Goal: Task Accomplishment & Management: Manage account settings

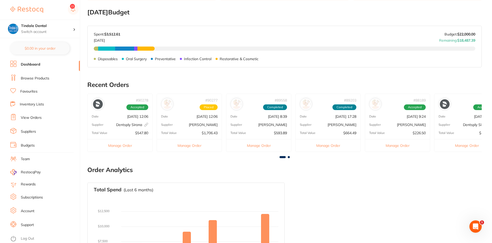
scroll to position [190, 0]
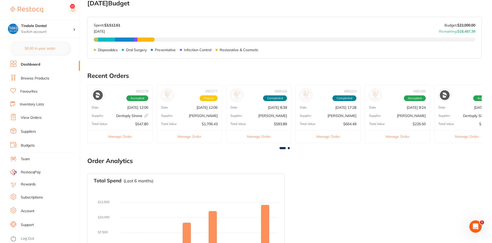
click at [24, 103] on link "Inventory Lists" at bounding box center [32, 104] width 24 height 5
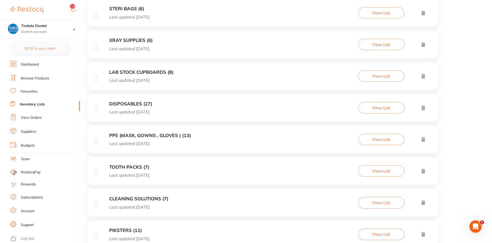
scroll to position [180, 0]
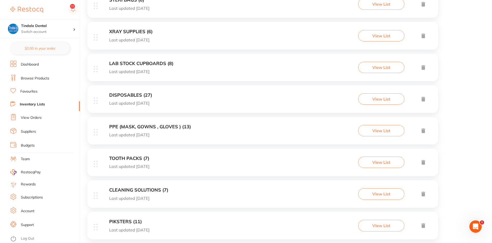
click at [132, 190] on h3 "CLEANING SOLUTIONS (7)" at bounding box center [138, 189] width 59 height 5
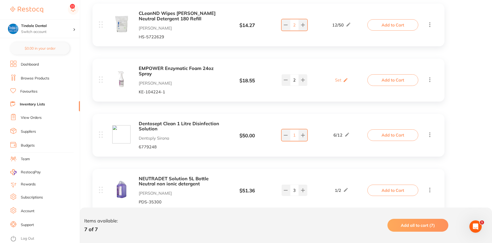
scroll to position [180, 0]
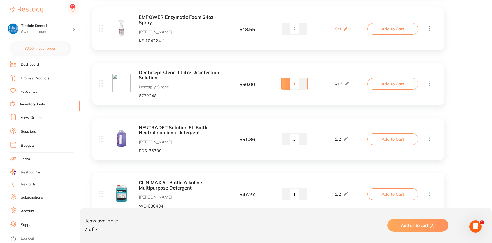
click at [297, 84] on input "0" at bounding box center [294, 83] width 9 height 11
type input "11"
click at [269, 63] on div "Dentosept Clean 1 Litre Disinfection Solution Dentsply Sirona 6779248 $ 50.00 6…" at bounding box center [268, 84] width 352 height 43
click at [287, 34] on button at bounding box center [285, 28] width 8 height 11
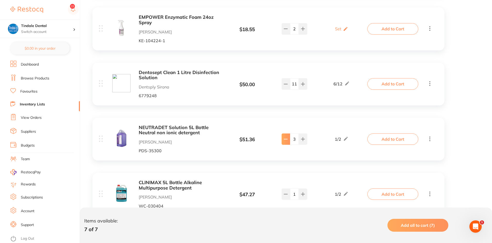
type input "2"
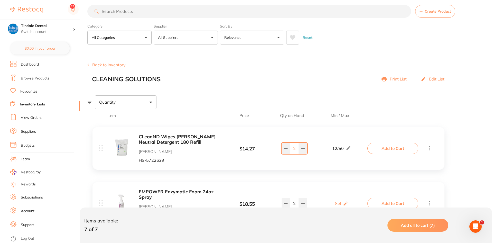
scroll to position [0, 0]
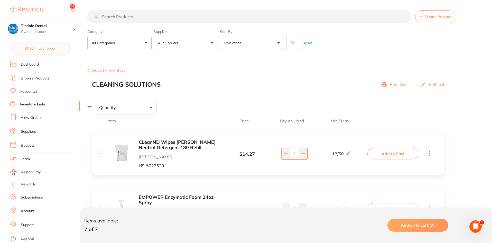
click at [131, 16] on input "search" at bounding box center [248, 16] width 323 height 13
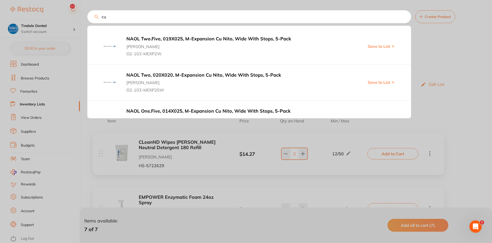
type input "cu"
click at [81, 26] on div at bounding box center [246, 121] width 492 height 243
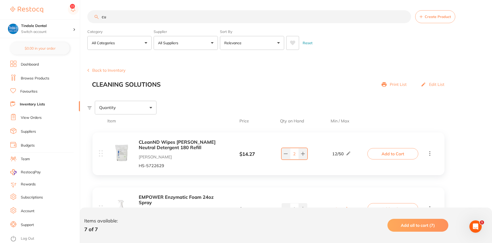
click at [36, 105] on link "Inventory Lists" at bounding box center [32, 104] width 25 height 5
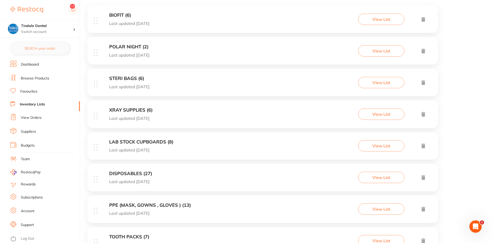
scroll to position [128, 0]
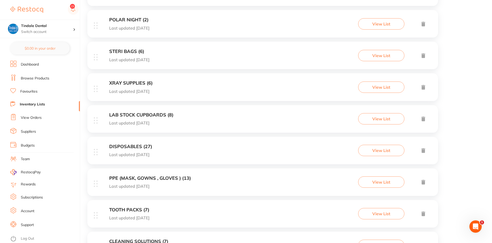
click at [132, 148] on h3 "DISPOSABLES (27)" at bounding box center [130, 146] width 43 height 5
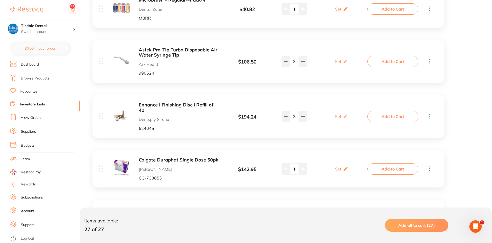
scroll to position [154, 0]
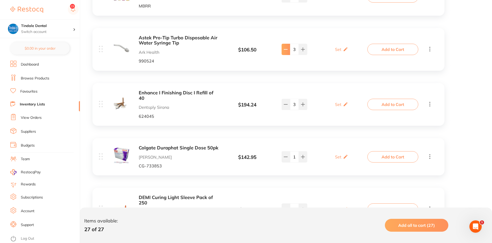
type input "2"
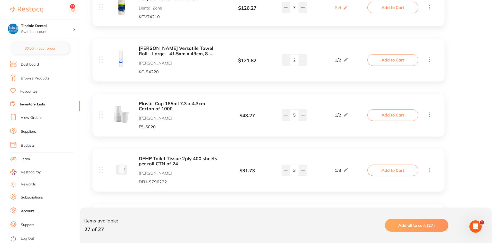
scroll to position [1104, 0]
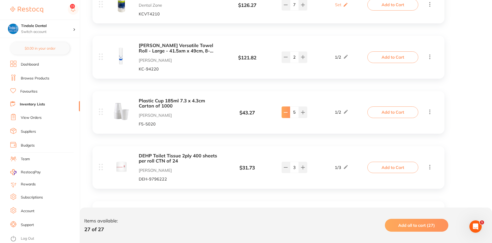
type input "4"
click at [37, 104] on link "Inventory Lists" at bounding box center [32, 104] width 25 height 5
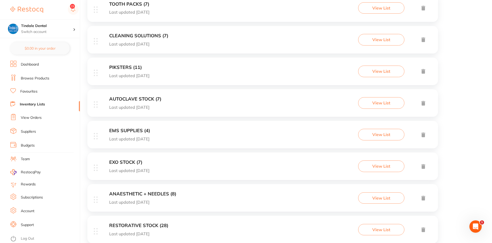
scroll to position [380, 0]
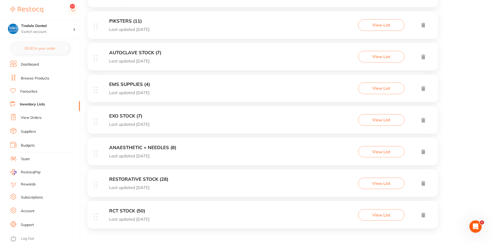
click at [141, 85] on h3 "EMS SUPPLIES (4)" at bounding box center [129, 84] width 41 height 5
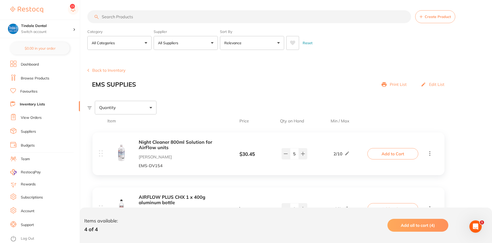
scroll to position [26, 0]
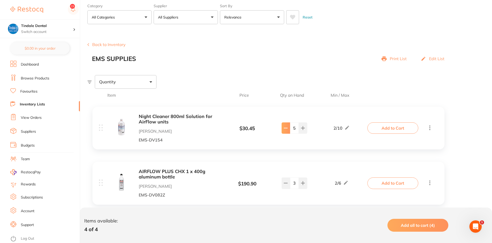
click at [286, 128] on icon at bounding box center [285, 128] width 3 height 0
type input "4"
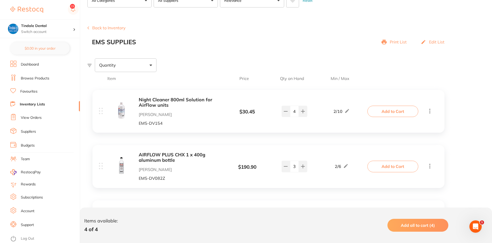
scroll to position [51, 0]
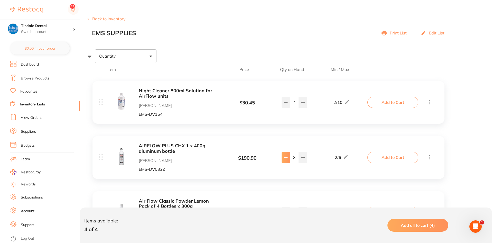
click at [287, 104] on icon at bounding box center [285, 102] width 4 height 4
type input "2"
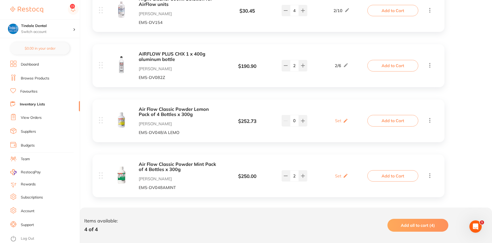
scroll to position [148, 0]
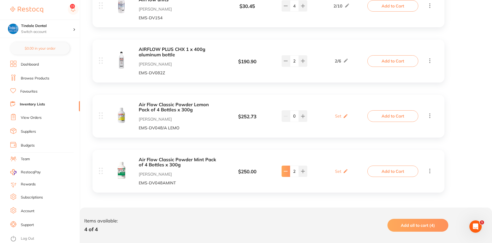
click at [285, 8] on icon at bounding box center [285, 6] width 4 height 4
type input "1"
click at [28, 106] on link "Inventory Lists" at bounding box center [32, 104] width 25 height 5
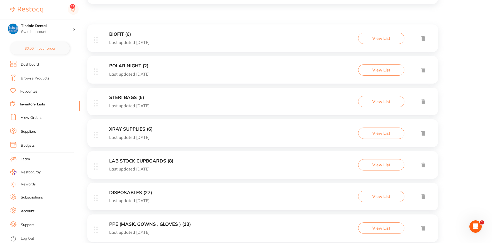
scroll to position [128, 0]
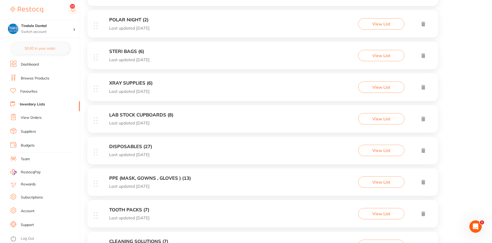
click at [118, 50] on h3 "STERI BAGS (6)" at bounding box center [129, 51] width 40 height 5
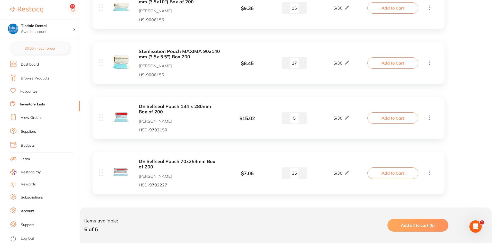
scroll to position [252, 0]
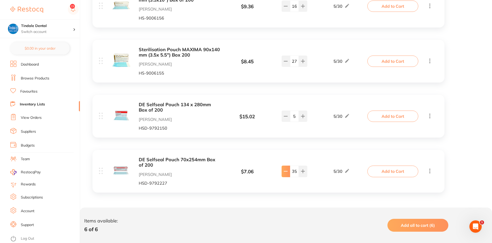
type input "34"
click at [32, 105] on link "Inventory Lists" at bounding box center [32, 104] width 25 height 5
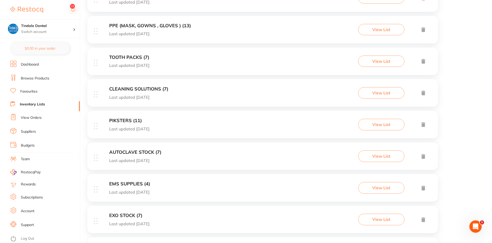
scroll to position [277, 0]
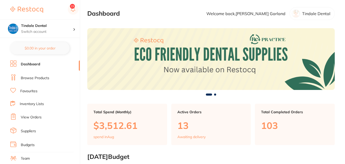
click at [36, 103] on link "Inventory Lists" at bounding box center [32, 104] width 24 height 5
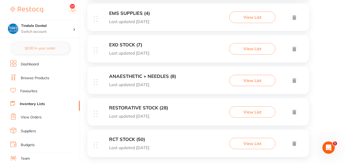
scroll to position [458, 0]
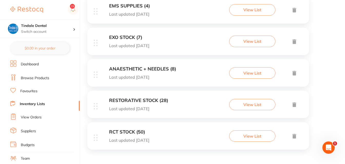
click at [137, 97] on div "RESTORATIVE STOCK (28) Last updated 8 days ago View List" at bounding box center [198, 104] width 222 height 27
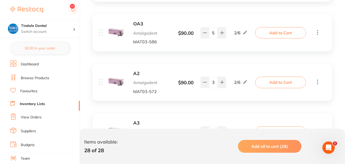
scroll to position [1130, 0]
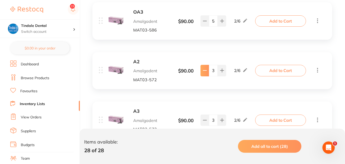
type input "2"
click at [42, 103] on link "Inventory Lists" at bounding box center [32, 104] width 25 height 5
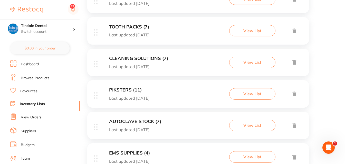
scroll to position [304, 0]
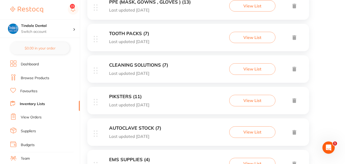
click at [136, 34] on h3 "TOOTH PACKS (7)" at bounding box center [129, 33] width 40 height 5
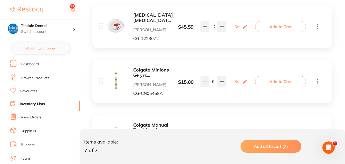
scroll to position [128, 0]
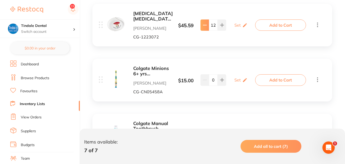
click at [207, 27] on icon at bounding box center [205, 25] width 4 height 4
type input "11"
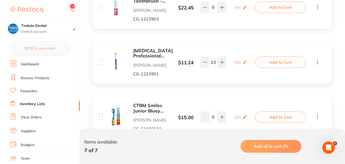
scroll to position [257, 0]
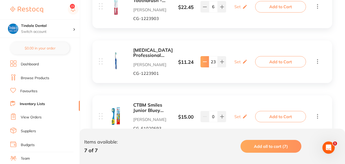
type input "22"
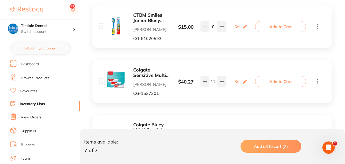
scroll to position [373, 0]
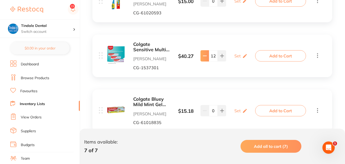
type input "11"
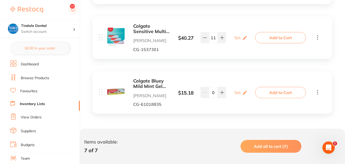
scroll to position [424, 0]
click at [36, 104] on link "Inventory Lists" at bounding box center [32, 104] width 25 height 5
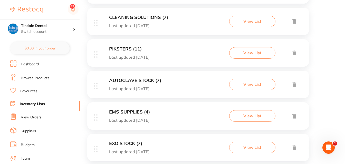
scroll to position [458, 0]
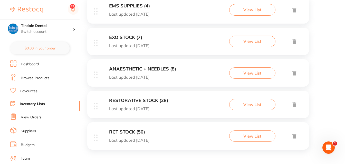
click at [134, 99] on h3 "RESTORATIVE STOCK (28)" at bounding box center [138, 100] width 59 height 5
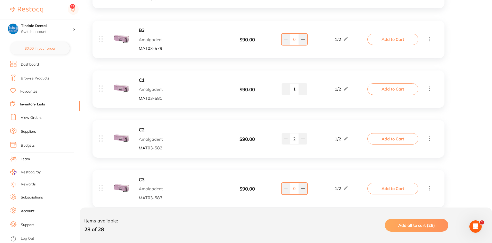
scroll to position [1312, 0]
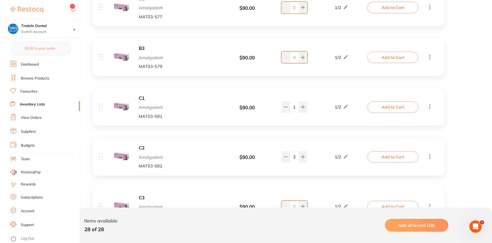
click at [34, 105] on link "Inventory Lists" at bounding box center [32, 104] width 25 height 5
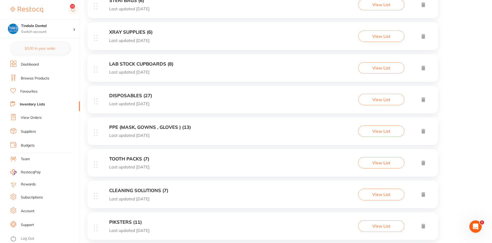
scroll to position [180, 0]
click at [137, 158] on h3 "TOOTH PACKS (7)" at bounding box center [129, 158] width 40 height 5
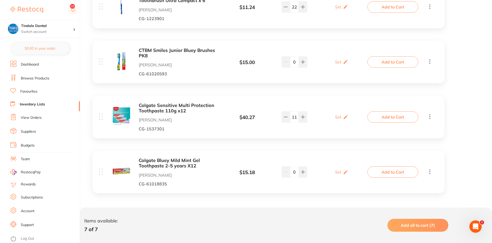
scroll to position [312, 0]
drag, startPoint x: 285, startPoint y: 117, endPoint x: 282, endPoint y: 118, distance: 3.3
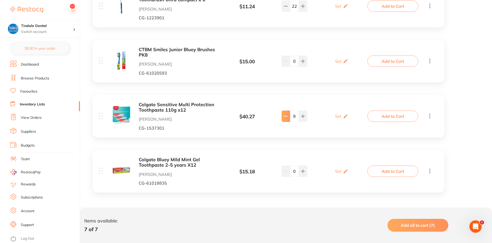
type input "7"
type input "1"
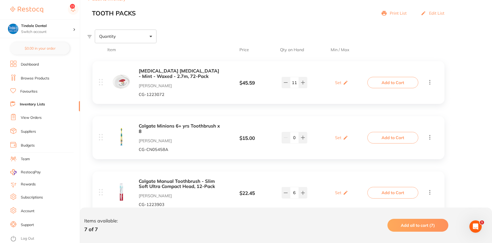
scroll to position [4, 0]
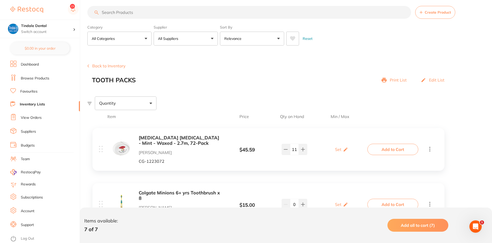
click at [129, 13] on input "search" at bounding box center [248, 12] width 323 height 13
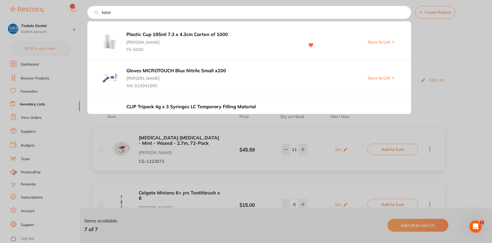
type input "total"
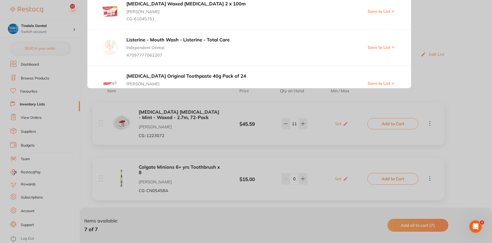
scroll to position [128, 0]
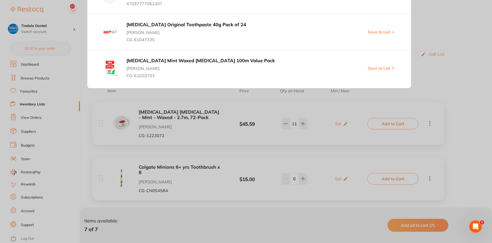
click at [345, 32] on icon at bounding box center [392, 32] width 3 height 3
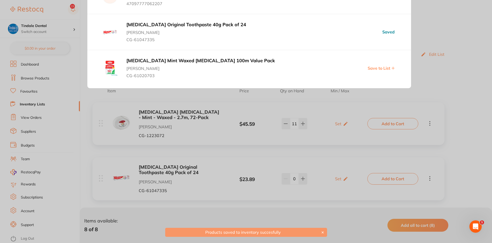
scroll to position [0, 0]
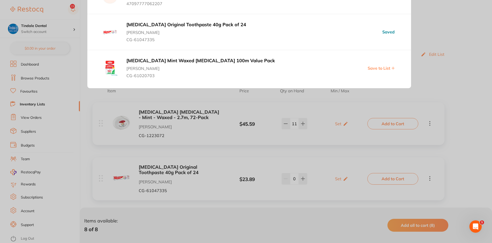
click at [238, 164] on div at bounding box center [246, 121] width 492 height 243
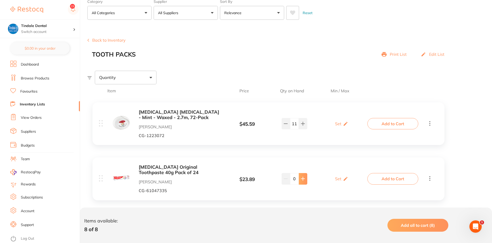
click at [301, 126] on icon at bounding box center [303, 123] width 4 height 4
type input "1"
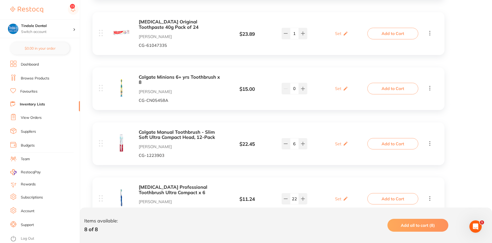
scroll to position [184, 0]
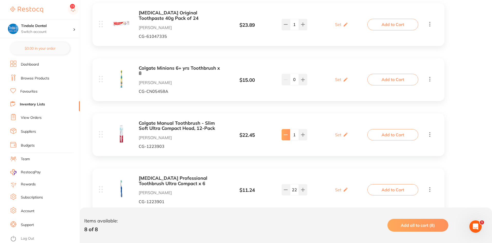
type input "0"
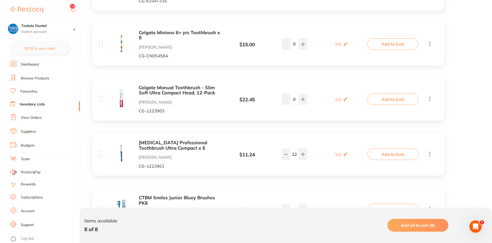
scroll to position [235, 0]
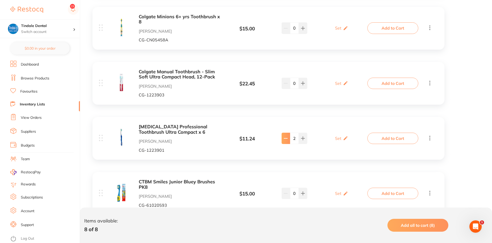
type input "0"
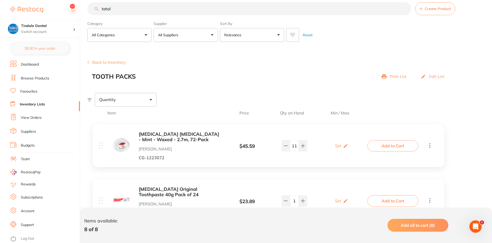
scroll to position [0, 0]
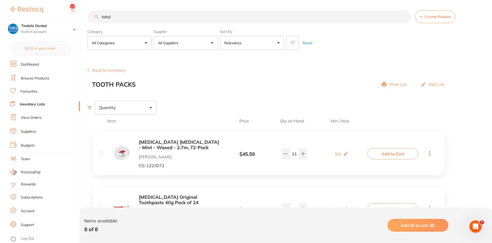
click at [44, 104] on link "Inventory Lists" at bounding box center [32, 104] width 25 height 5
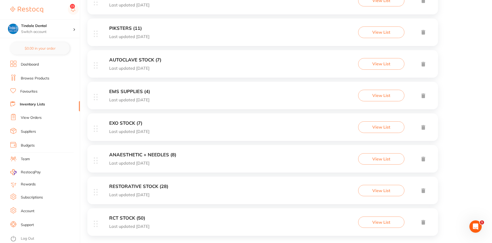
scroll to position [380, 0]
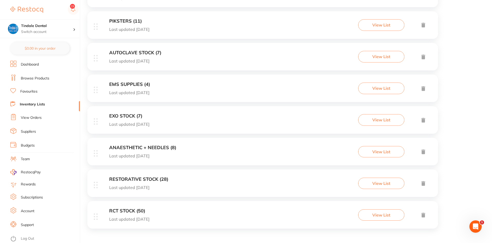
click at [140, 164] on h3 "RESTORATIVE STOCK (28)" at bounding box center [138, 178] width 59 height 5
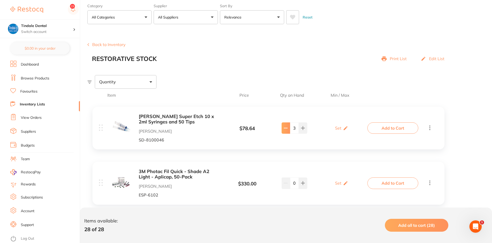
click at [288, 127] on button at bounding box center [285, 127] width 8 height 11
click at [304, 129] on icon at bounding box center [303, 128] width 4 height 4
type input "2"
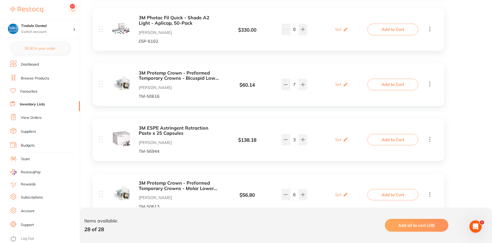
scroll to position [180, 0]
type input "1"
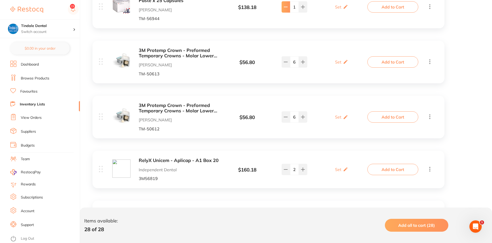
scroll to position [334, 0]
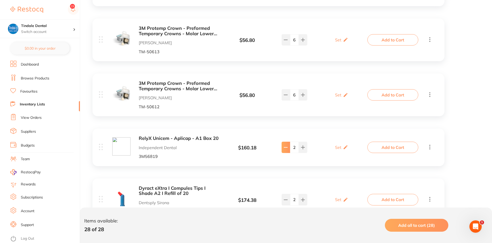
type input "1"
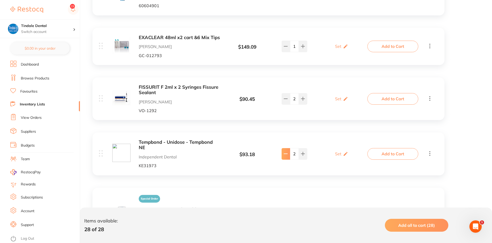
scroll to position [565, 0]
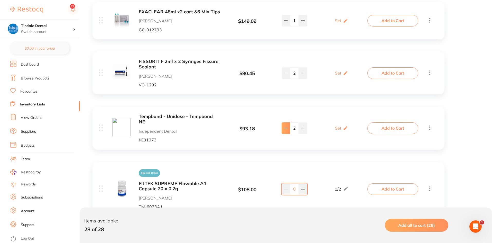
type input "1"
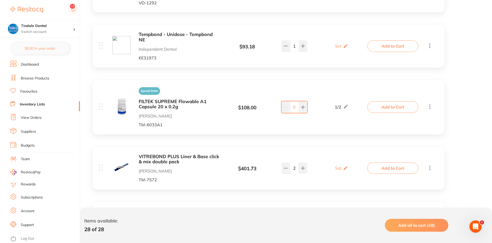
scroll to position [667, 0]
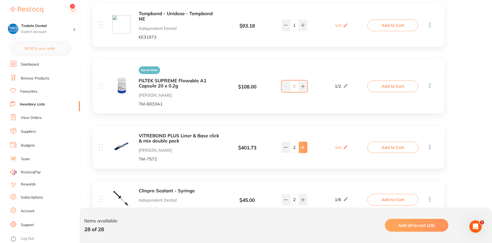
type input "3"
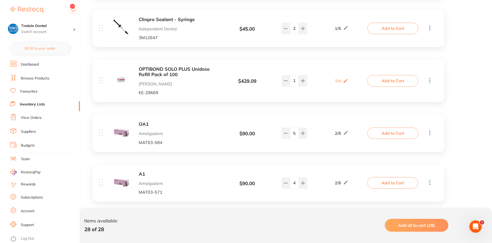
scroll to position [847, 0]
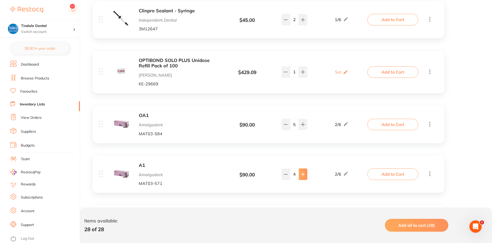
type input "5"
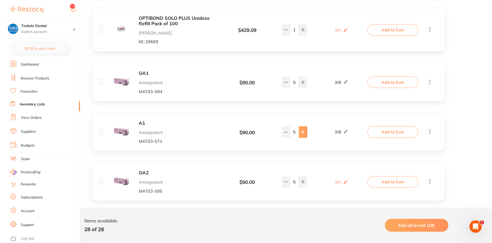
scroll to position [899, 0]
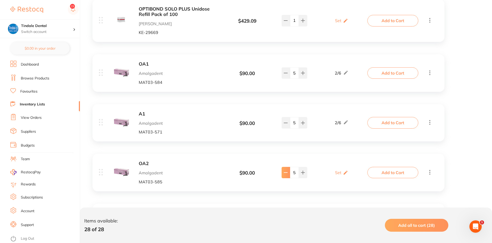
type input "3"
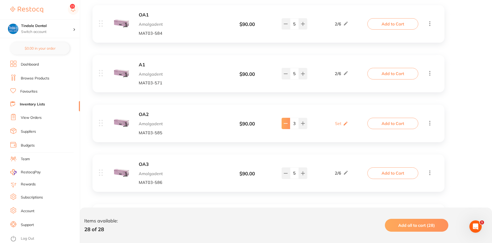
scroll to position [976, 0]
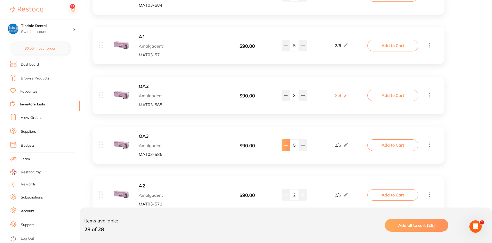
type input "2"
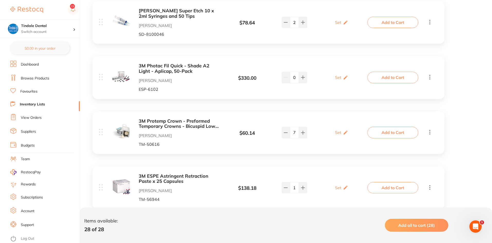
scroll to position [131, 0]
click at [300, 28] on button at bounding box center [303, 22] width 8 height 11
click at [288, 28] on button at bounding box center [285, 22] width 8 height 11
type input "0"
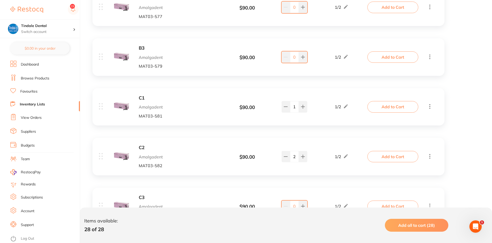
scroll to position [1312, 0]
click at [34, 64] on link "Dashboard" at bounding box center [30, 64] width 18 height 5
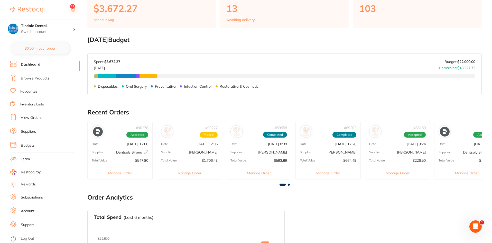
scroll to position [205, 0]
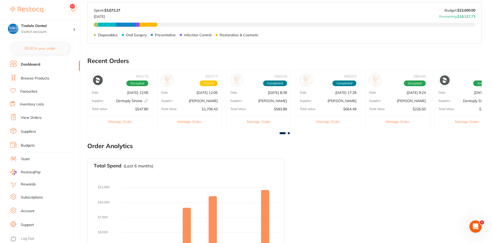
click at [32, 117] on link "View Orders" at bounding box center [31, 117] width 21 height 5
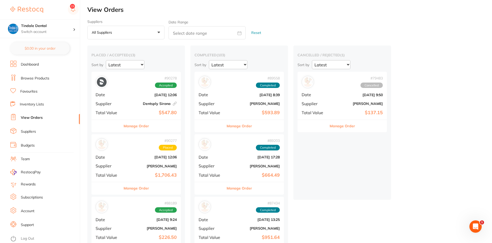
click at [134, 164] on button "Manage Order" at bounding box center [135, 188] width 25 height 12
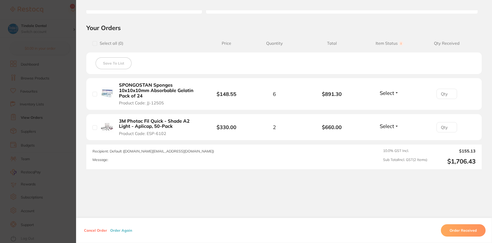
scroll to position [103, 0]
click at [345, 164] on button "Order Received" at bounding box center [463, 230] width 45 height 12
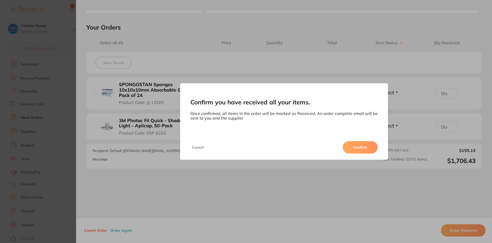
click at [345, 146] on button "Confirm" at bounding box center [359, 147] width 35 height 12
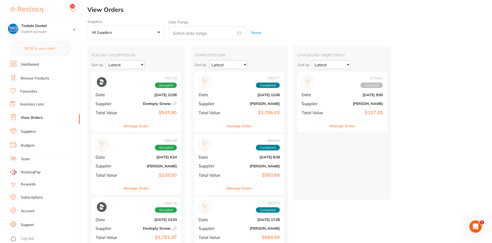
click at [139, 125] on button "Manage Order" at bounding box center [135, 126] width 25 height 12
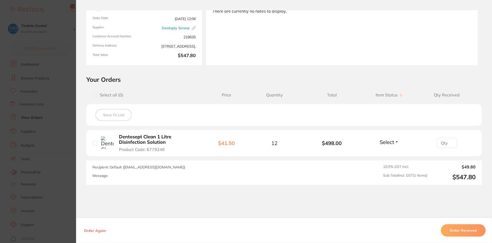
scroll to position [51, 0]
click at [345, 164] on button "Order Received" at bounding box center [463, 230] width 45 height 12
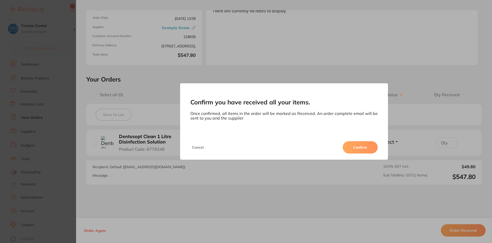
click at [345, 149] on button "Confirm" at bounding box center [359, 147] width 35 height 12
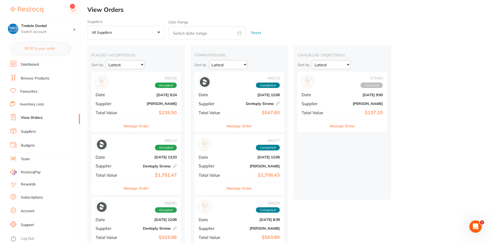
click at [130, 127] on button "Manage Order" at bounding box center [135, 126] width 25 height 12
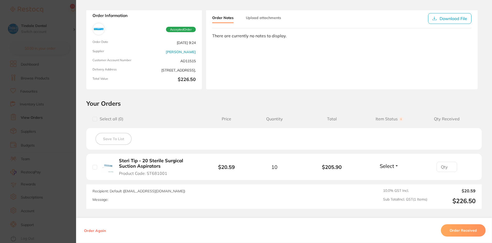
scroll to position [51, 0]
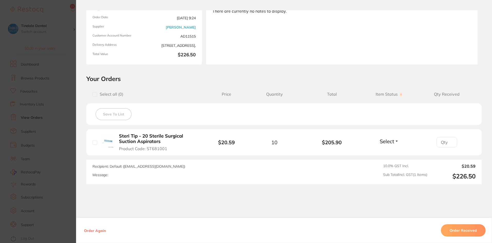
click at [345, 164] on button "Order Received" at bounding box center [463, 230] width 45 height 12
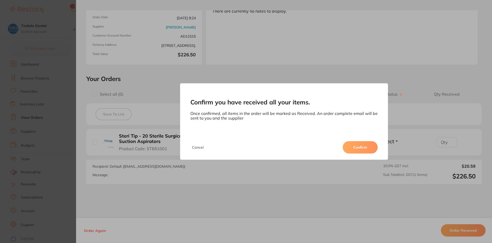
click at [345, 147] on button "Confirm" at bounding box center [359, 147] width 35 height 12
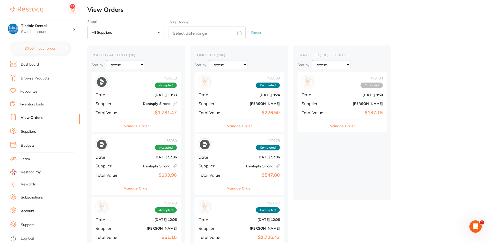
click at [136, 126] on button "Manage Order" at bounding box center [135, 126] width 25 height 12
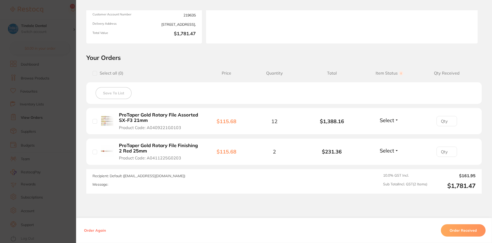
scroll to position [100, 0]
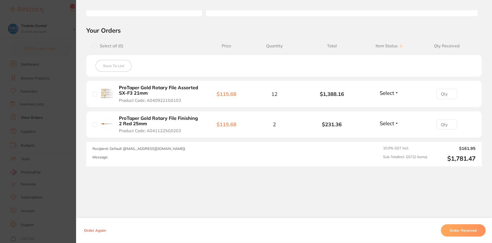
click at [345, 164] on button "Order Received" at bounding box center [463, 230] width 45 height 12
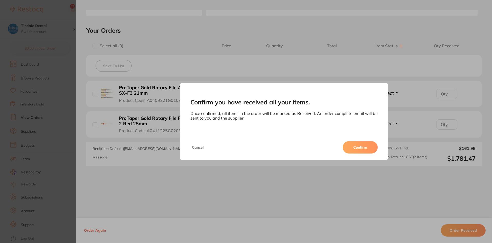
click at [345, 146] on button "Confirm" at bounding box center [359, 147] width 35 height 12
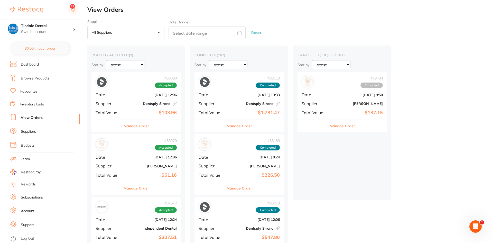
click at [133, 164] on button "Manage Order" at bounding box center [135, 188] width 25 height 12
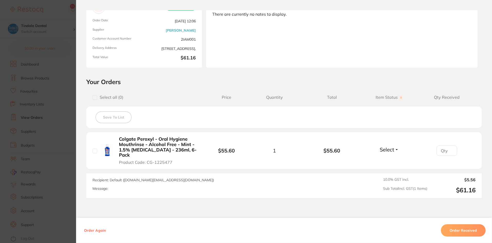
scroll to position [51, 0]
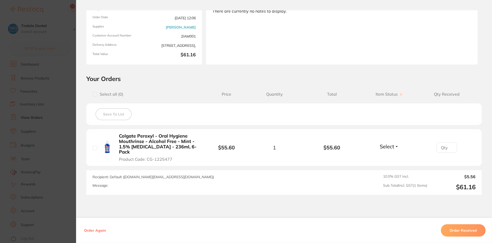
click at [345, 164] on button "Order Received" at bounding box center [463, 230] width 45 height 12
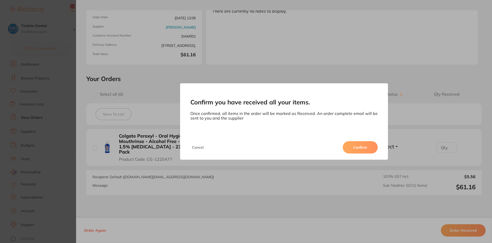
click at [345, 143] on button "Confirm" at bounding box center [359, 147] width 35 height 12
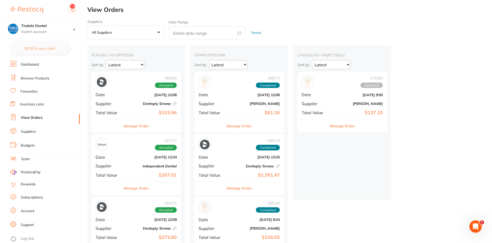
click at [138, 164] on button "Manage Order" at bounding box center [135, 188] width 25 height 12
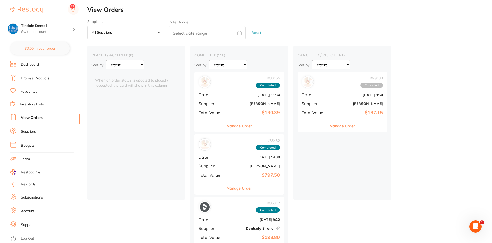
click at [33, 106] on link "Inventory Lists" at bounding box center [32, 104] width 24 height 5
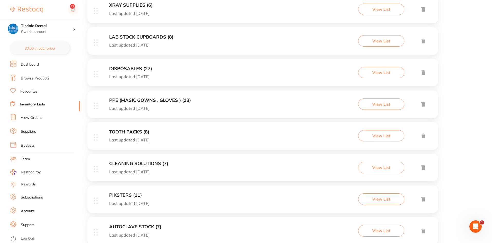
scroll to position [231, 0]
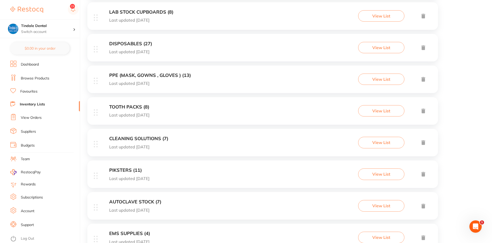
click at [134, 137] on h3 "CLEANING SOLUTIONS (7)" at bounding box center [138, 138] width 59 height 5
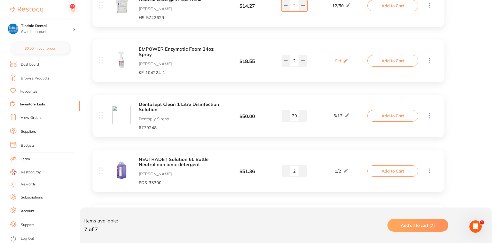
scroll to position [154, 0]
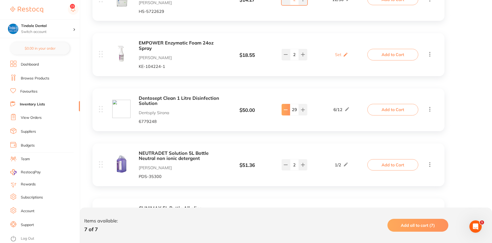
click at [284, 56] on icon at bounding box center [285, 54] width 4 height 4
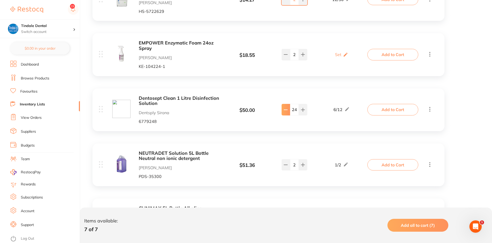
click at [284, 56] on icon at bounding box center [285, 54] width 4 height 4
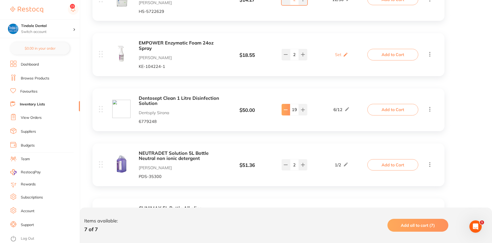
click at [284, 56] on icon at bounding box center [285, 54] width 4 height 4
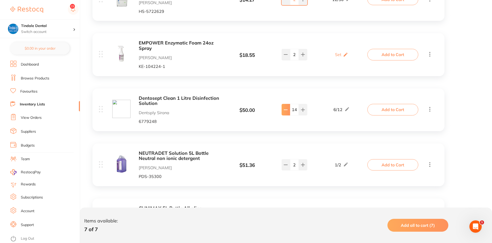
click at [284, 56] on icon at bounding box center [285, 54] width 4 height 4
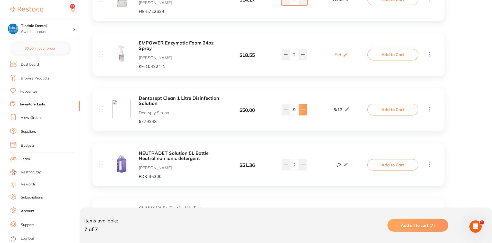
click at [300, 60] on button at bounding box center [303, 54] width 8 height 11
type input "12"
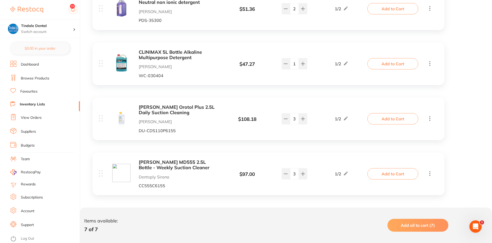
scroll to position [312, 0]
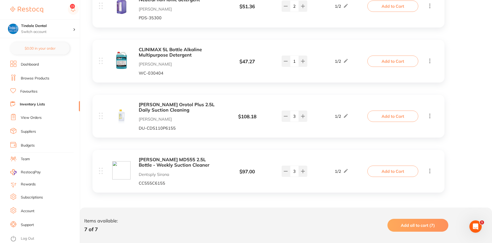
click at [39, 103] on link "Inventory Lists" at bounding box center [32, 104] width 25 height 5
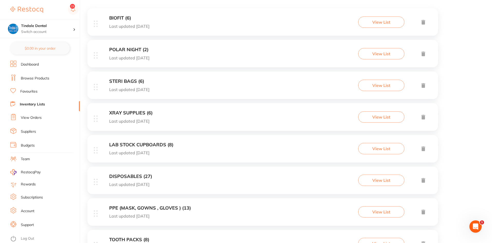
scroll to position [103, 0]
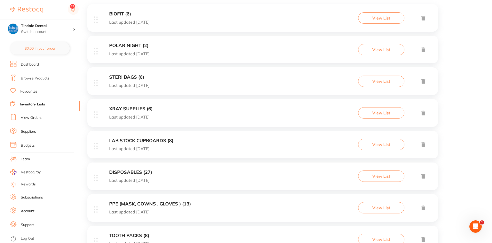
click at [151, 141] on h3 "LAB STOCK CUPBOARDS (8)" at bounding box center [141, 140] width 64 height 5
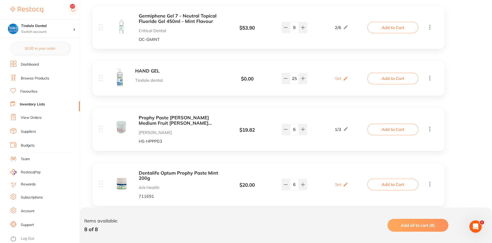
scroll to position [128, 0]
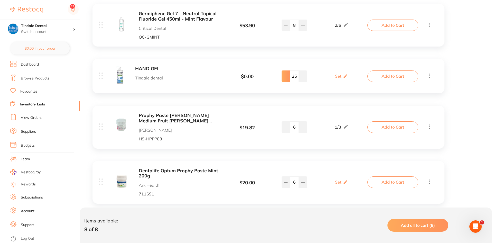
click at [286, 27] on icon at bounding box center [285, 25] width 4 height 4
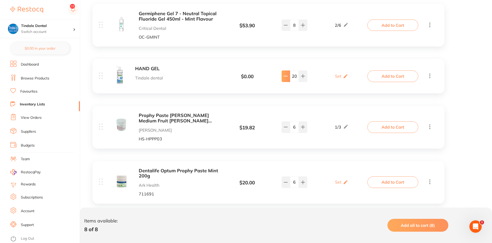
click at [286, 27] on icon at bounding box center [285, 25] width 4 height 4
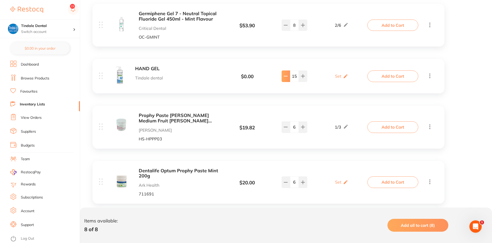
click at [286, 27] on icon at bounding box center [285, 25] width 4 height 4
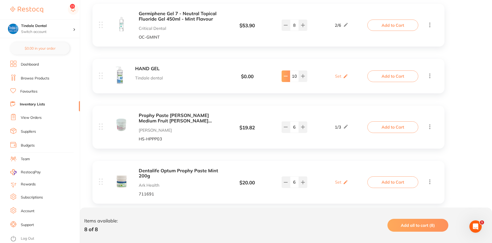
click at [286, 27] on icon at bounding box center [285, 25] width 4 height 4
type input "9"
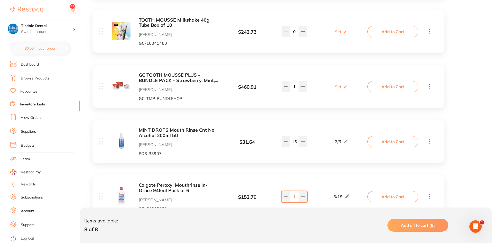
scroll to position [359, 0]
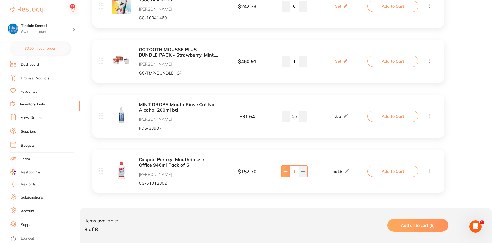
click at [285, 171] on icon at bounding box center [285, 171] width 3 height 0
type input "0"
click at [37, 105] on link "Inventory Lists" at bounding box center [32, 104] width 25 height 5
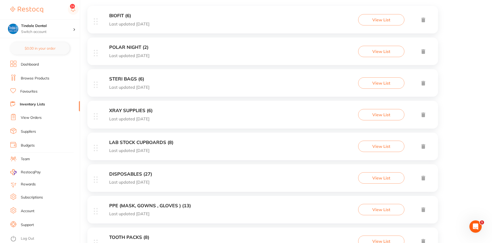
scroll to position [103, 0]
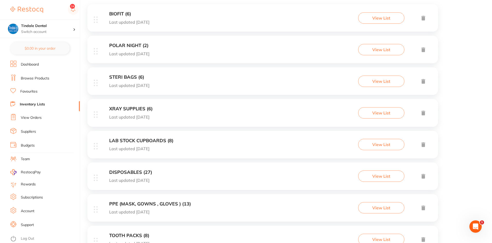
click at [127, 139] on h3 "LAB STOCK CUPBOARDS (8)" at bounding box center [141, 140] width 64 height 5
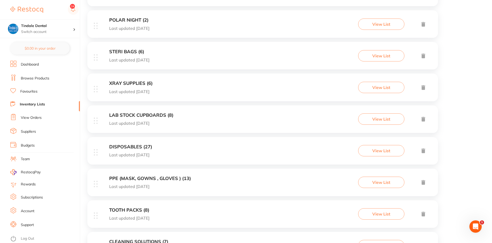
scroll to position [128, 0]
click at [133, 150] on div "DISPOSABLES (27) Last updated [DATE]" at bounding box center [130, 150] width 43 height 13
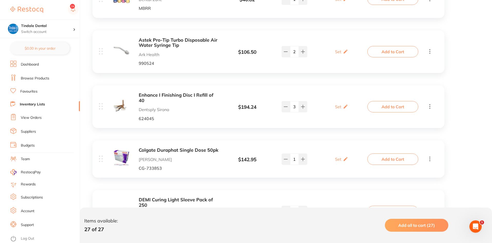
scroll to position [154, 0]
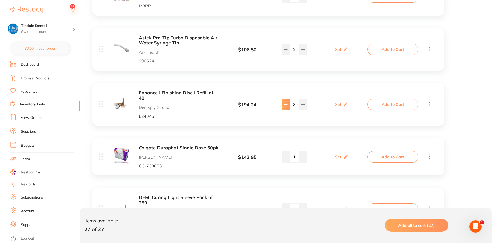
type input "1"
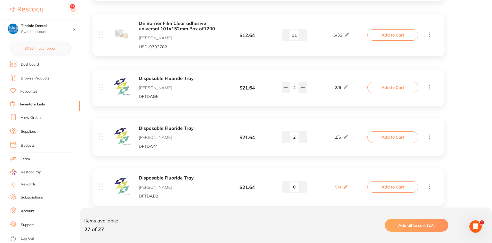
scroll to position [1348, 0]
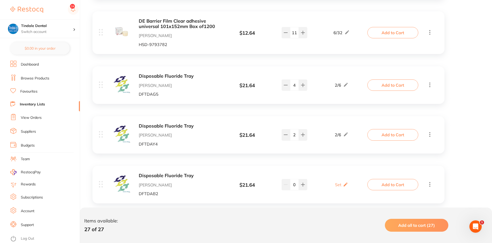
click at [36, 105] on link "Inventory Lists" at bounding box center [32, 104] width 25 height 5
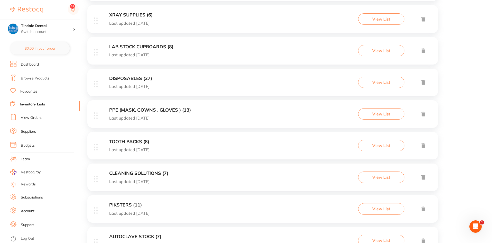
scroll to position [205, 0]
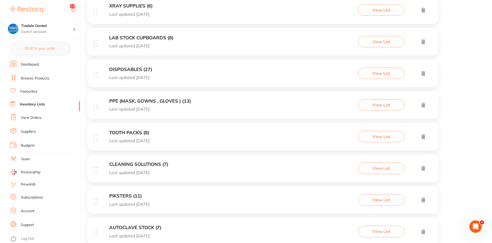
click at [127, 159] on div "CLEANING SOLUTIONS (7) Last updated [DATE] View List" at bounding box center [262, 167] width 350 height 27
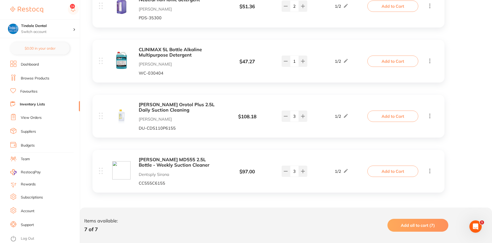
click at [25, 102] on link "Inventory Lists" at bounding box center [32, 104] width 25 height 5
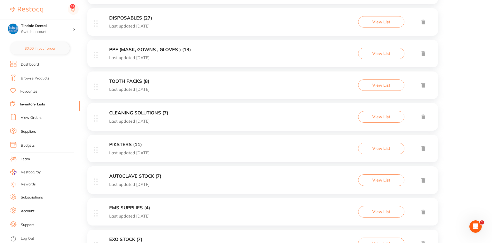
click at [133, 176] on h3 "AUTOCLAVE STOCK (7)" at bounding box center [135, 175] width 52 height 5
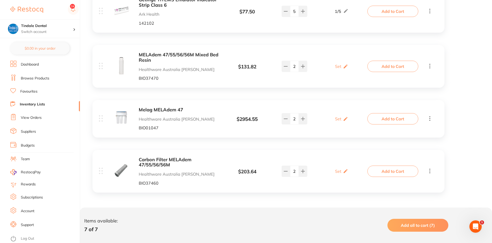
click at [30, 103] on link "Inventory Lists" at bounding box center [32, 104] width 25 height 5
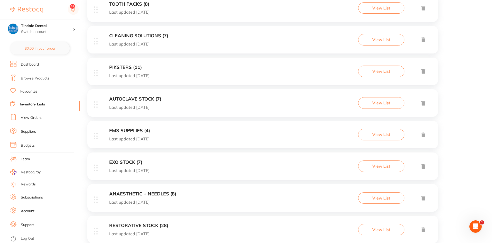
click at [125, 131] on h3 "EMS SUPPLIES (4)" at bounding box center [129, 130] width 41 height 5
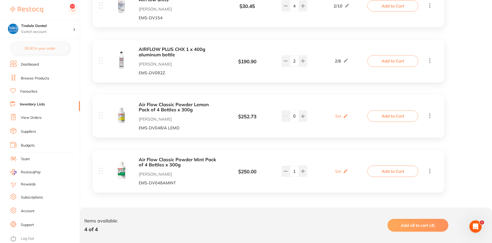
click at [38, 105] on link "Inventory Lists" at bounding box center [32, 104] width 25 height 5
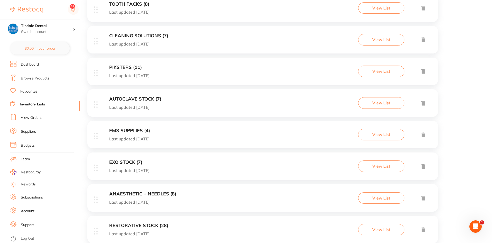
click at [126, 158] on div "EXO STOCK (7) Last updated [DATE] View List" at bounding box center [262, 165] width 350 height 27
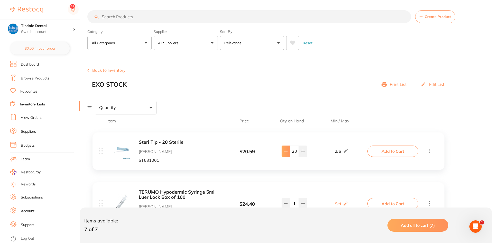
click at [287, 151] on icon at bounding box center [285, 151] width 3 height 0
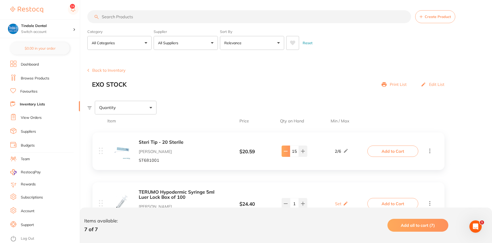
click at [287, 151] on icon at bounding box center [285, 151] width 3 height 0
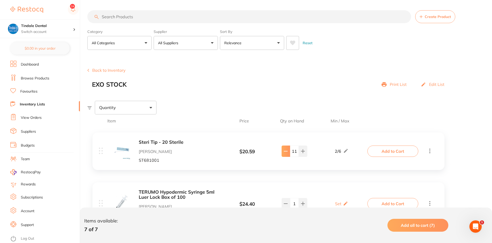
type input "10"
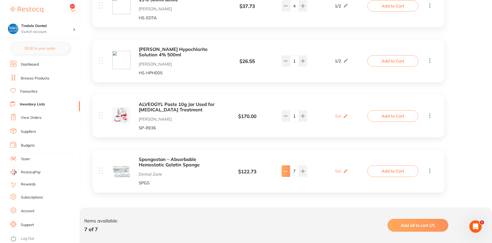
type input "3"
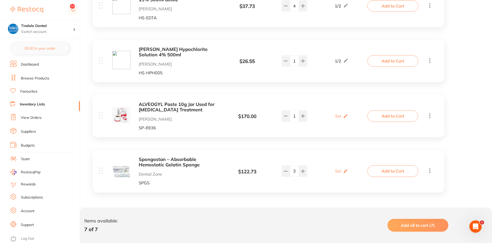
click at [28, 103] on link "Inventory Lists" at bounding box center [32, 104] width 25 height 5
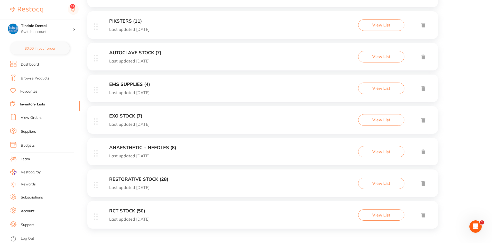
click at [113, 211] on h3 "RCT STOCK (50)" at bounding box center [129, 210] width 40 height 5
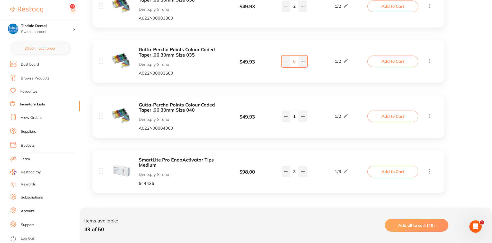
scroll to position [2572, 0]
click at [75, 10] on rect at bounding box center [73, 9] width 11 height 11
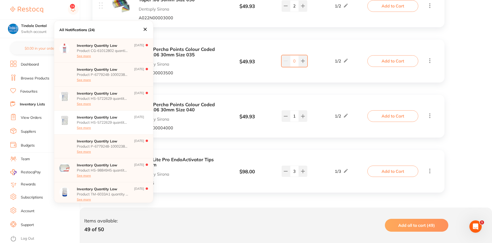
scroll to position [0, 0]
click at [92, 93] on p "Inventory Quantity Low" at bounding box center [102, 93] width 51 height 4
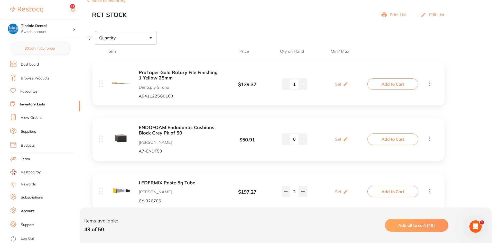
scroll to position [77, 0]
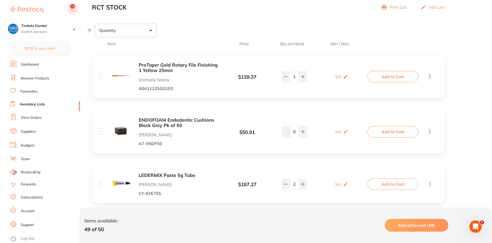
click at [74, 8] on button at bounding box center [73, 10] width 11 height 12
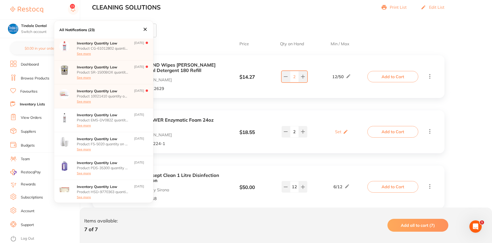
scroll to position [553, 0]
click at [473, 220] on div "Open Intercom Messenger" at bounding box center [474, 225] width 17 height 17
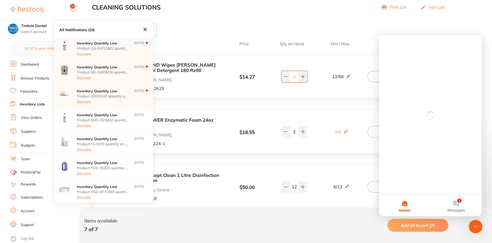
scroll to position [0, 0]
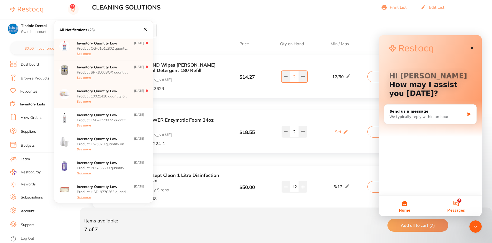
click at [455, 200] on button "4 Messages" at bounding box center [455, 205] width 51 height 21
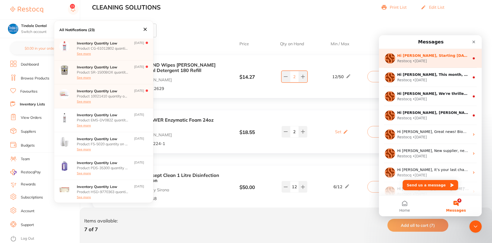
click at [455, 62] on div "Restocq • [DATE]" at bounding box center [433, 60] width 72 height 5
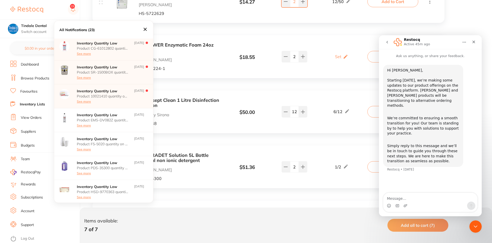
scroll to position [154, 0]
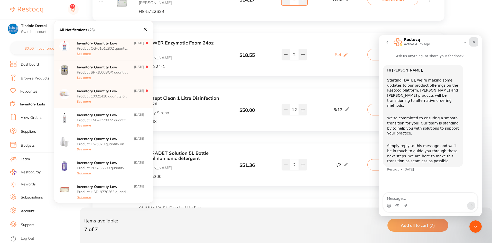
click at [475, 40] on div "Close" at bounding box center [473, 41] width 9 height 9
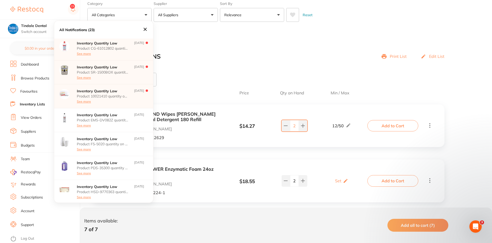
scroll to position [0, 0]
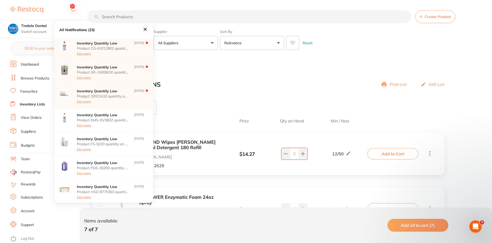
click at [147, 31] on icon at bounding box center [145, 29] width 6 height 6
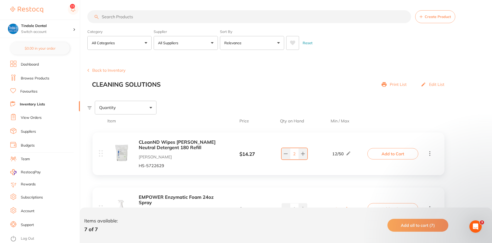
click at [32, 78] on link "Browse Products" at bounding box center [35, 78] width 28 height 5
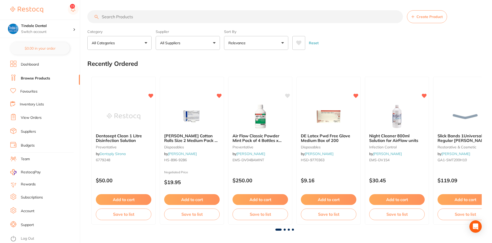
click at [117, 16] on input "search" at bounding box center [244, 16] width 315 height 13
type input "CITNEST"
